Goal: Task Accomplishment & Management: Complete application form

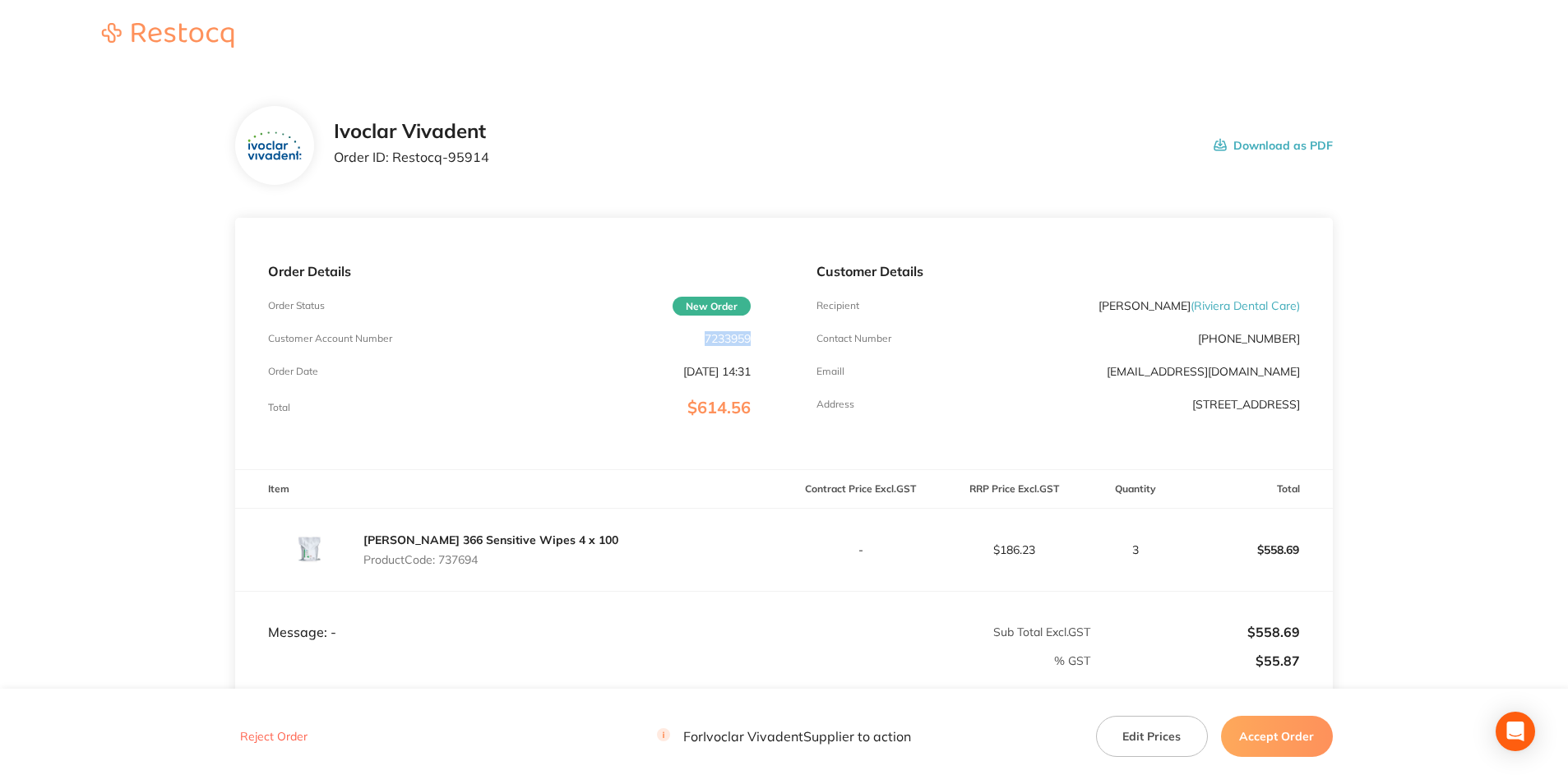
drag, startPoint x: 750, startPoint y: 340, endPoint x: 687, endPoint y: 340, distance: 63.0
click at [687, 340] on div "Customer Account Number 7233959" at bounding box center [509, 338] width 482 height 13
copy p "7233959"
drag, startPoint x: 516, startPoint y: 163, endPoint x: 394, endPoint y: 165, distance: 122.0
click at [394, 165] on div "Ivoclar Vivadent Order ID: Restocq- 95914 Download as PDF" at bounding box center [832, 146] width 999 height 51
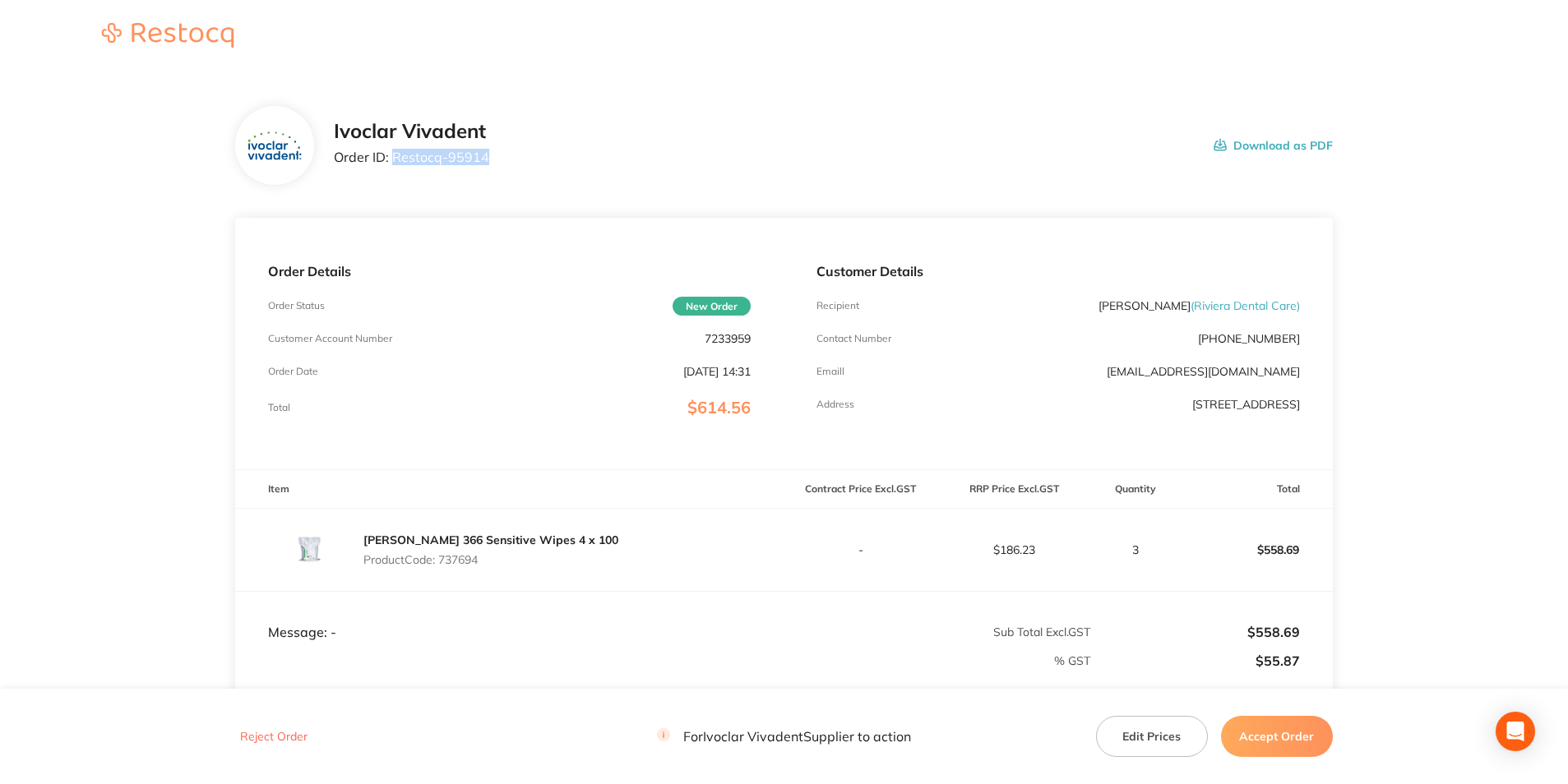
copy p "Restocq- 95914"
click at [462, 551] on div "[PERSON_NAME] 366 Sensitive Wipes 4 x 100 Product Code: 737694" at bounding box center [490, 549] width 254 height 46
copy p "737694"
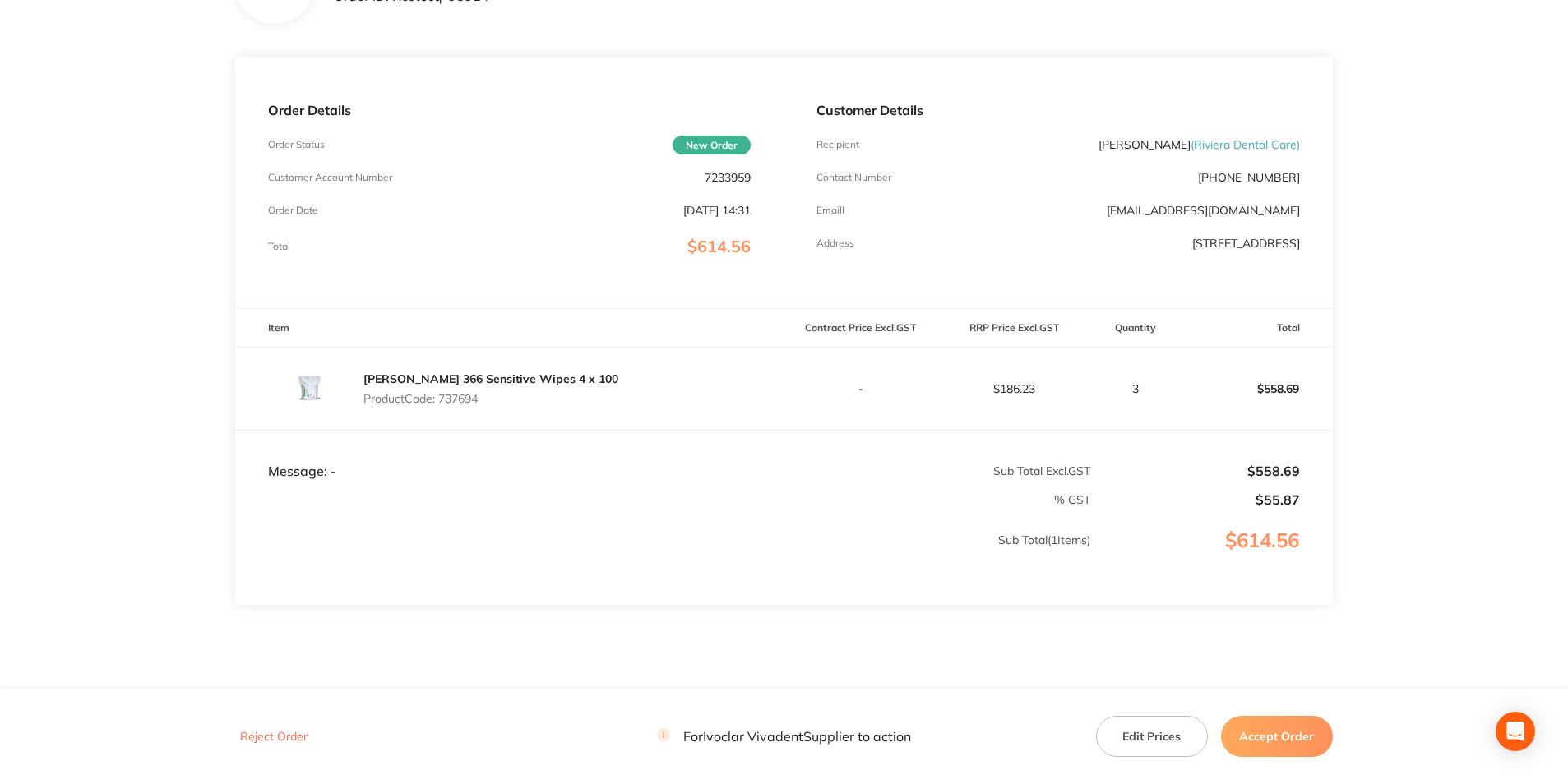
scroll to position [165, 0]
click at [1301, 734] on button "Accept Order" at bounding box center [1276, 737] width 111 height 41
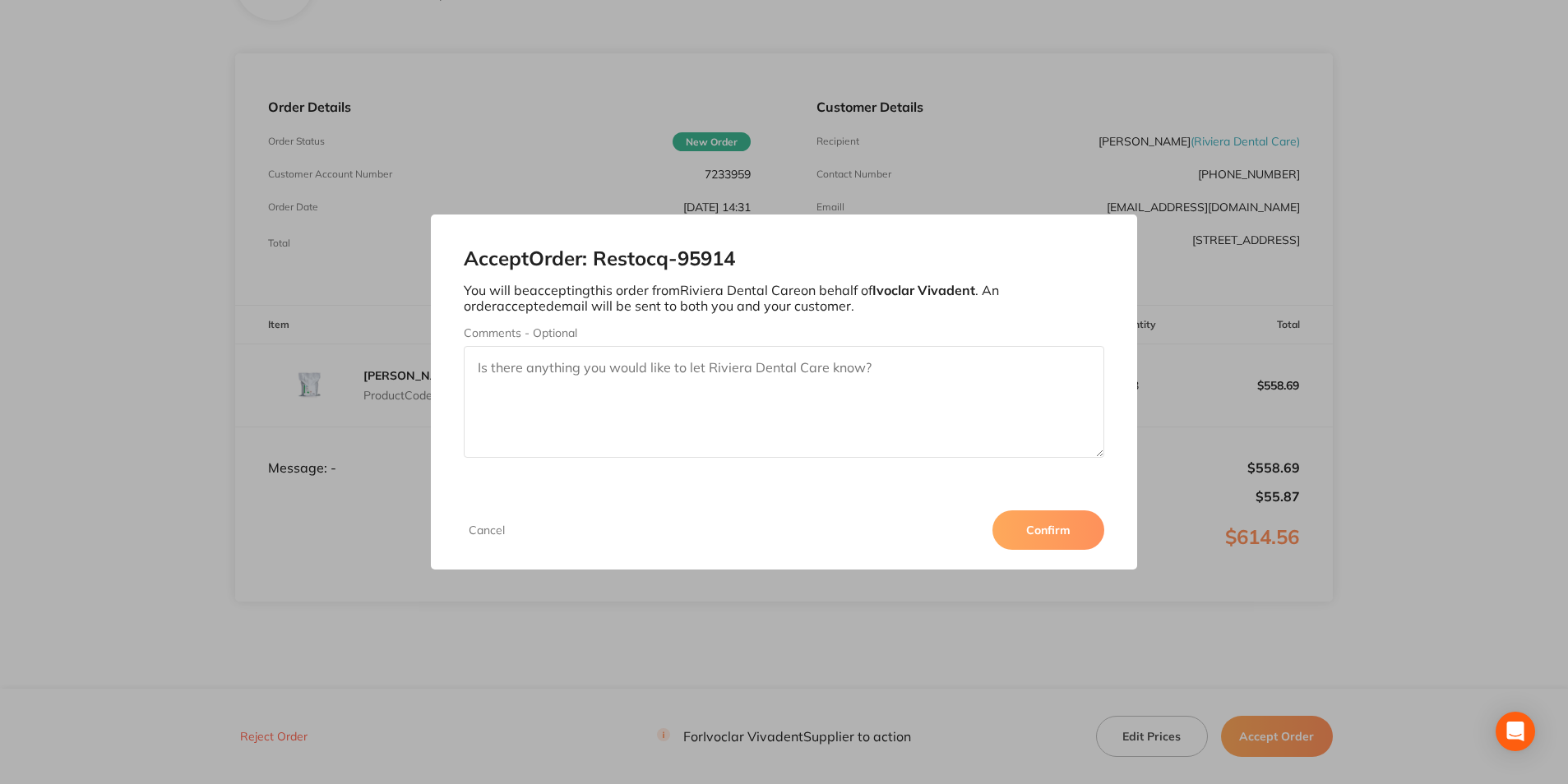
click at [627, 379] on textarea "Comments - Optional" at bounding box center [783, 401] width 640 height 111
type textarea "3011288482"
click at [1023, 523] on button "Confirm" at bounding box center [1047, 531] width 111 height 39
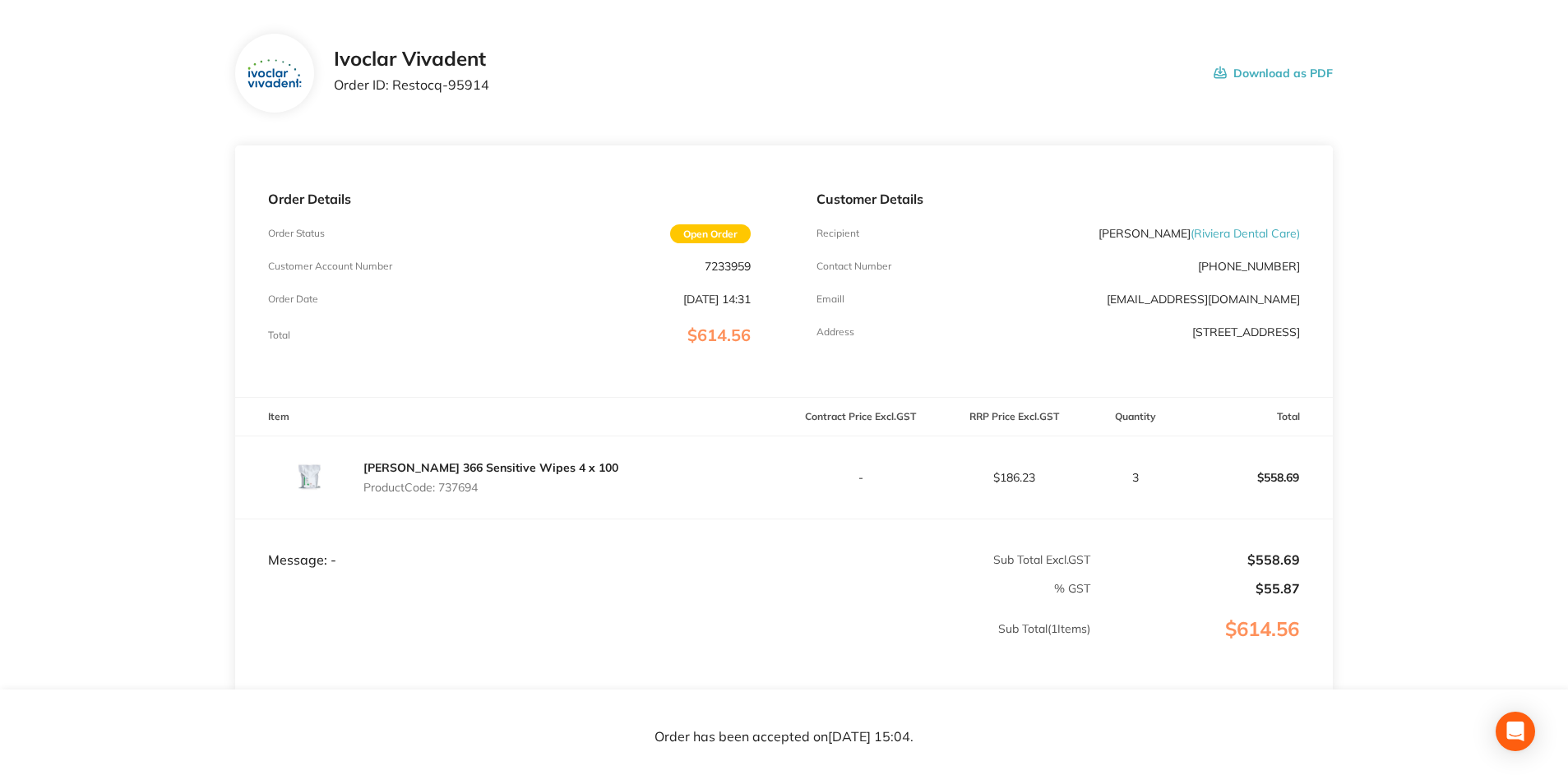
scroll to position [0, 0]
